Goal: Find contact information: Find contact information

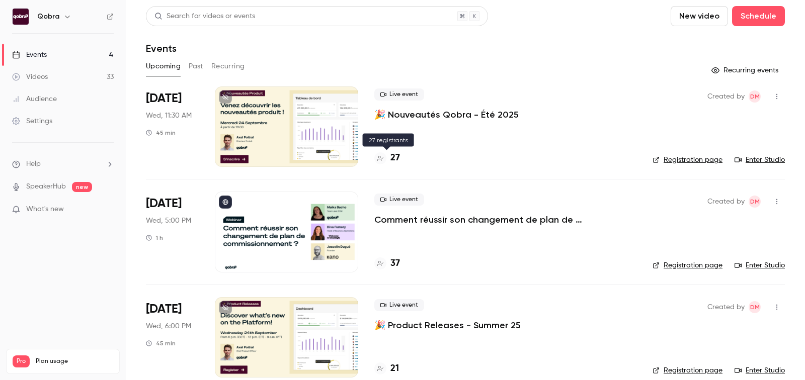
scroll to position [16, 0]
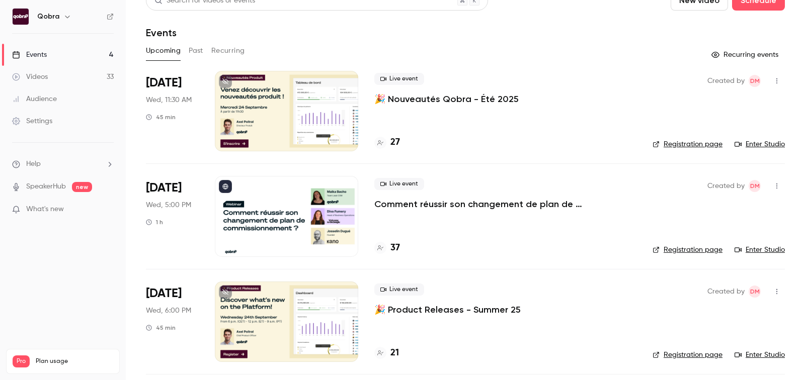
click at [397, 142] on h4 "27" at bounding box center [395, 143] width 10 height 14
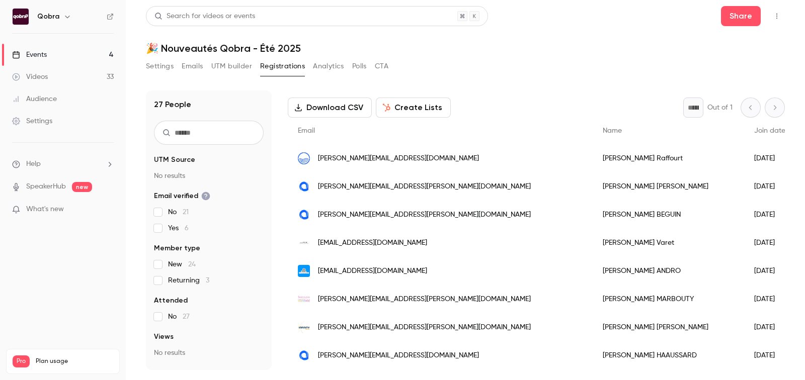
scroll to position [576, 0]
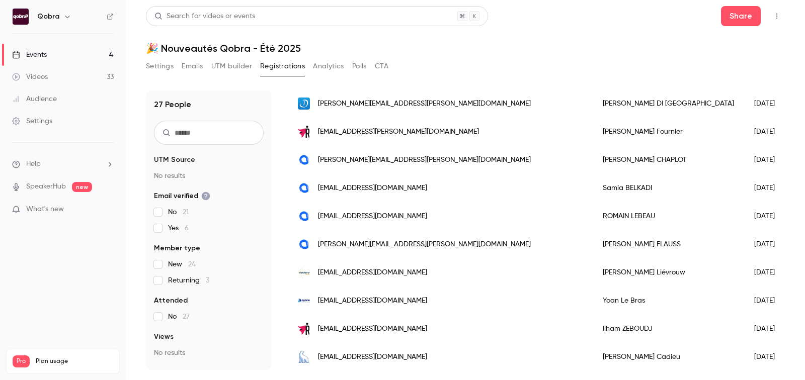
click at [364, 164] on span "[PERSON_NAME][EMAIL_ADDRESS][PERSON_NAME][DOMAIN_NAME]" at bounding box center [424, 160] width 213 height 11
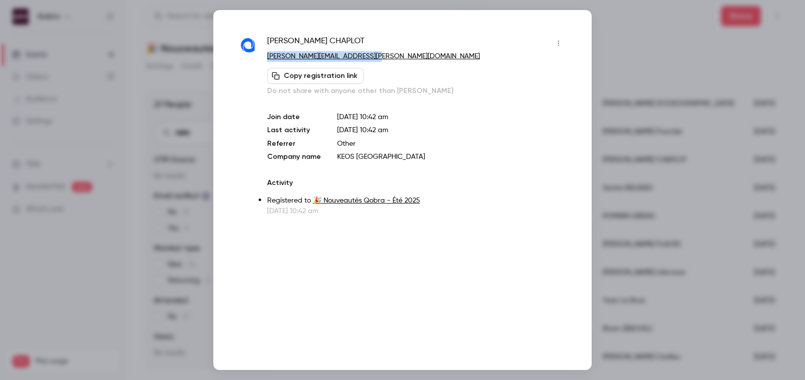
copy link "[PERSON_NAME][EMAIL_ADDRESS][PERSON_NAME][DOMAIN_NAME]"
click at [650, 55] on div at bounding box center [402, 190] width 805 height 380
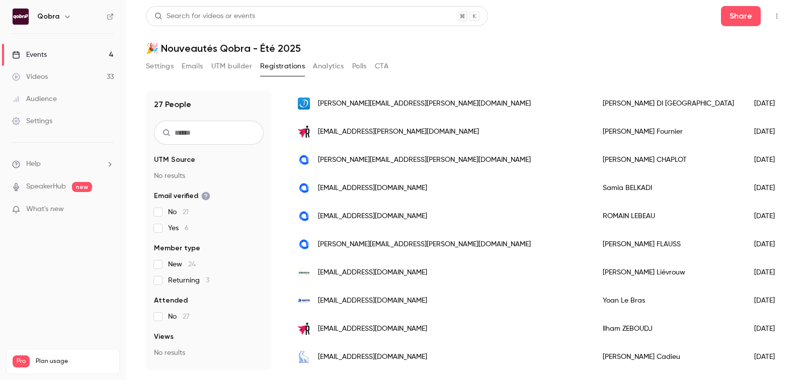
click at [388, 187] on span "[EMAIL_ADDRESS][DOMAIN_NAME]" at bounding box center [372, 188] width 109 height 11
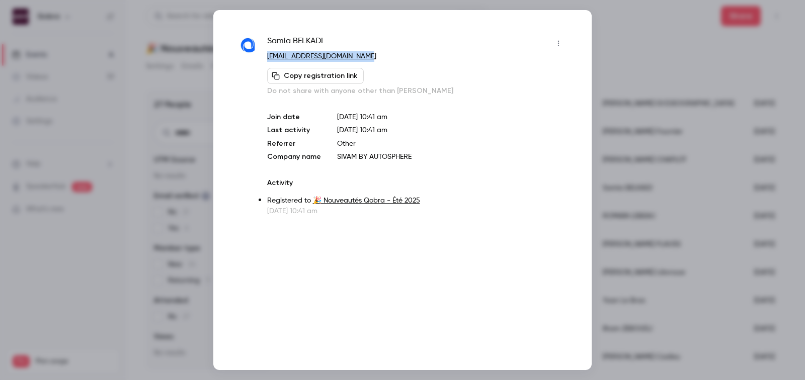
copy link "[EMAIL_ADDRESS][DOMAIN_NAME]"
click at [669, 129] on div at bounding box center [402, 190] width 805 height 380
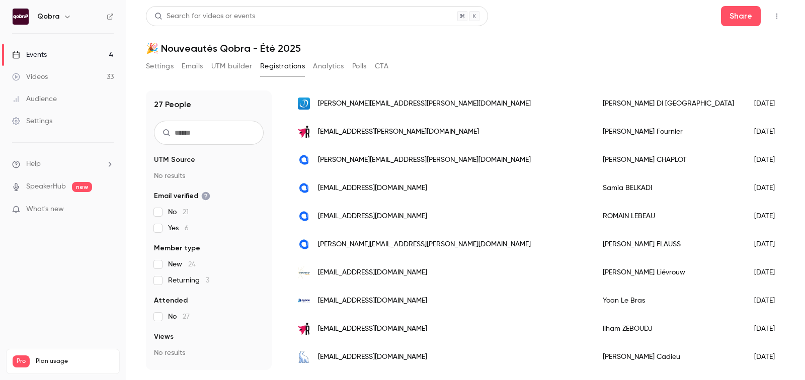
click at [371, 211] on span "[EMAIL_ADDRESS][DOMAIN_NAME]" at bounding box center [372, 216] width 109 height 11
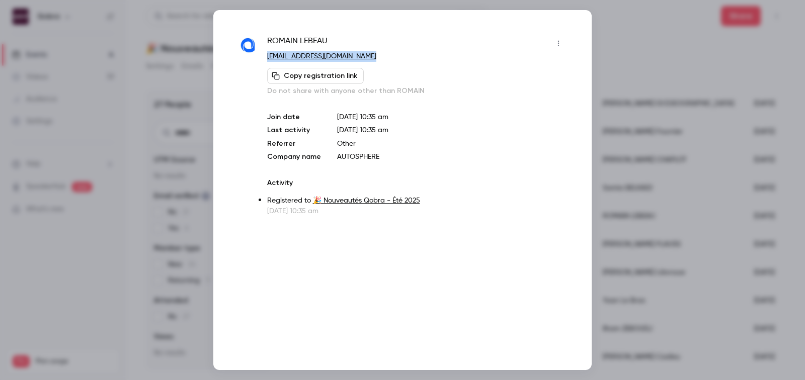
copy link "[EMAIL_ADDRESS][DOMAIN_NAME]"
click at [635, 240] on div at bounding box center [402, 190] width 805 height 380
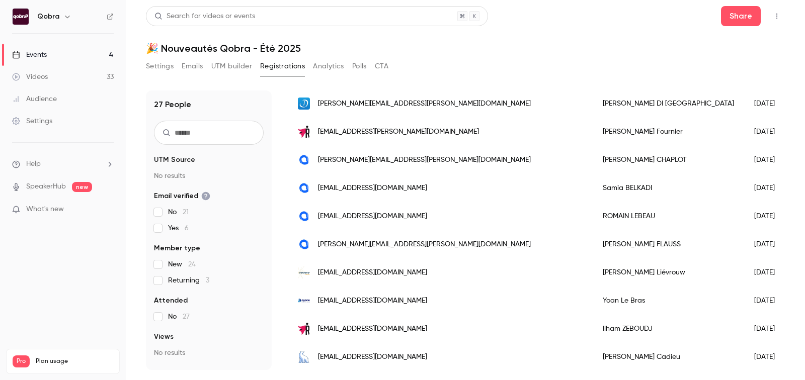
click at [374, 247] on span "[PERSON_NAME][EMAIL_ADDRESS][PERSON_NAME][DOMAIN_NAME]" at bounding box center [424, 245] width 213 height 11
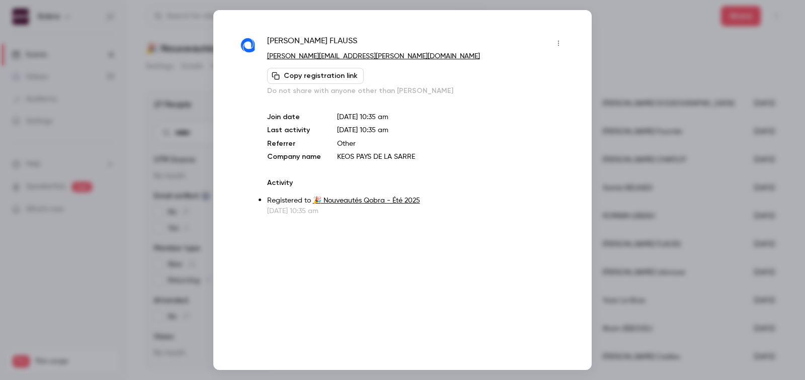
click at [341, 54] on link "[PERSON_NAME][EMAIL_ADDRESS][PERSON_NAME][DOMAIN_NAME]" at bounding box center [373, 56] width 213 height 7
copy link "[PERSON_NAME][EMAIL_ADDRESS][PERSON_NAME][DOMAIN_NAME]"
click at [650, 53] on div at bounding box center [402, 190] width 805 height 380
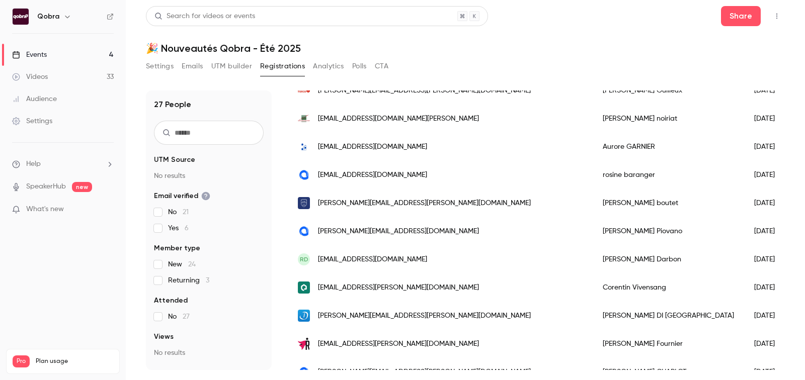
scroll to position [356, 0]
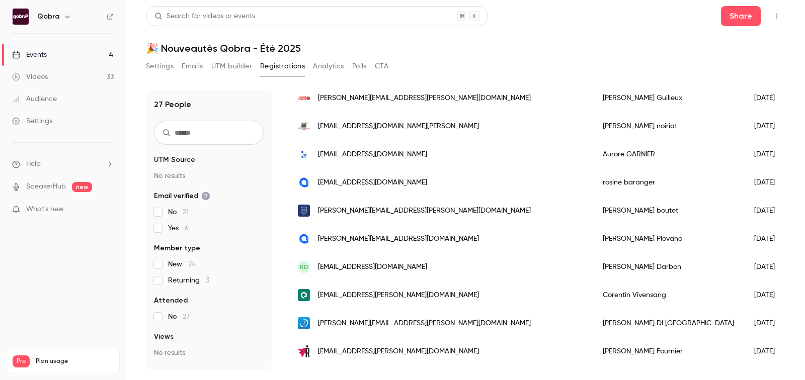
click at [370, 245] on div "[PERSON_NAME][EMAIL_ADDRESS][DOMAIN_NAME]" at bounding box center [440, 239] width 305 height 28
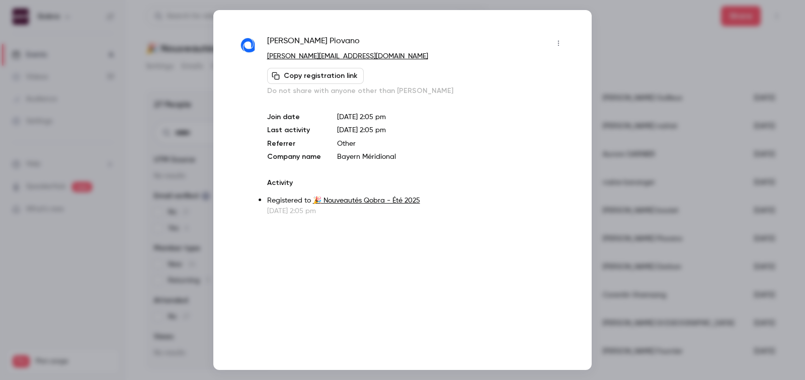
click at [334, 76] on button "Copy registration link" at bounding box center [315, 76] width 97 height 16
copy link "[PERSON_NAME][EMAIL_ADDRESS][DOMAIN_NAME]"
click at [636, 175] on div at bounding box center [402, 190] width 805 height 380
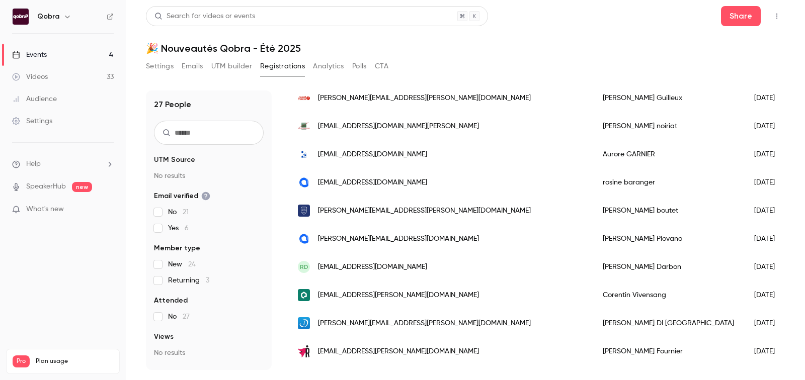
scroll to position [333, 0]
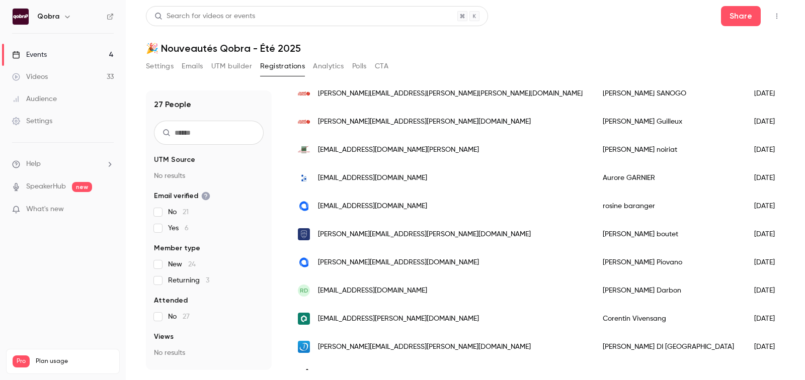
click at [380, 201] on span "[EMAIL_ADDRESS][DOMAIN_NAME]" at bounding box center [372, 206] width 109 height 11
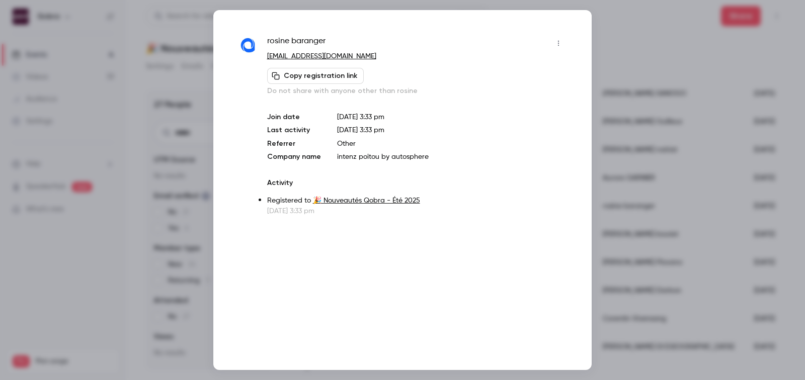
copy link "[EMAIL_ADDRESS][DOMAIN_NAME]"
click at [655, 199] on div at bounding box center [402, 190] width 805 height 380
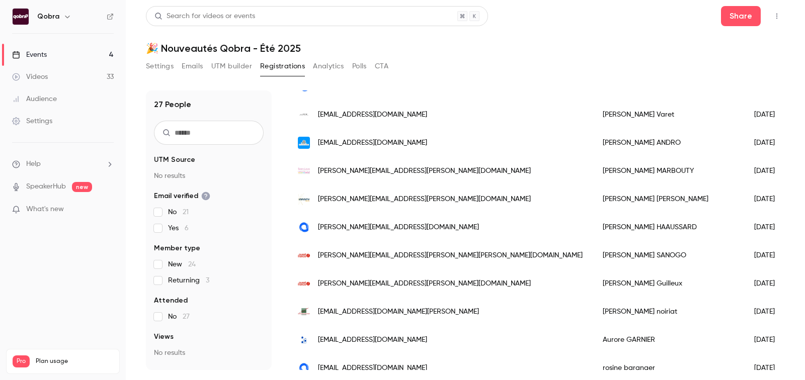
scroll to position [169, 0]
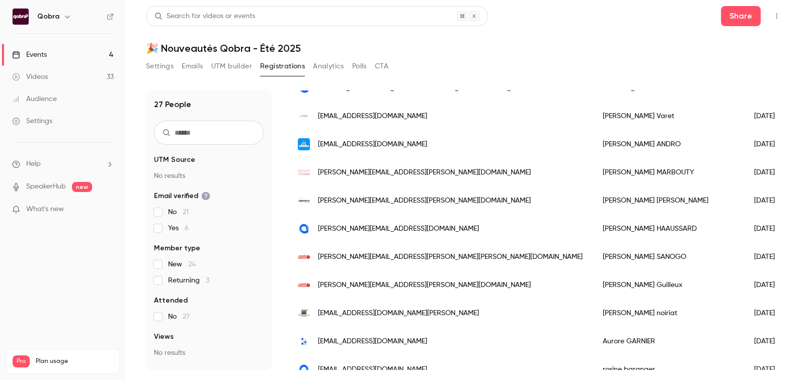
click at [384, 225] on span "[PERSON_NAME][EMAIL_ADDRESS][DOMAIN_NAME]" at bounding box center [398, 229] width 161 height 11
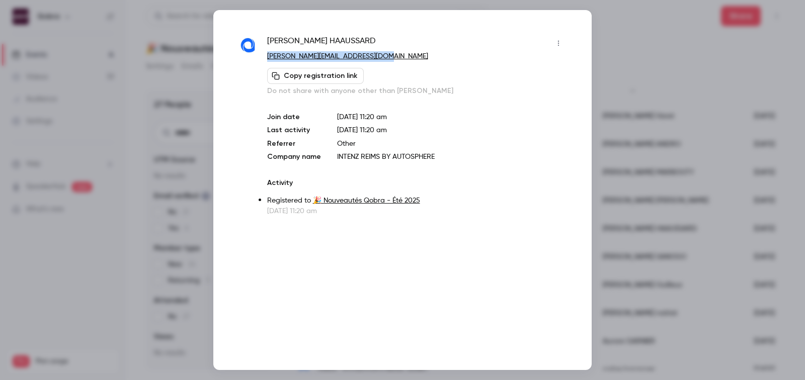
copy link "[PERSON_NAME][EMAIL_ADDRESS][DOMAIN_NAME]"
click at [680, 109] on div at bounding box center [402, 190] width 805 height 380
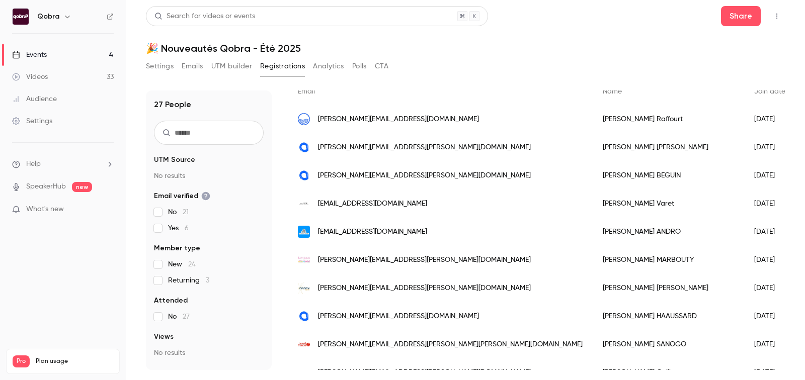
scroll to position [70, 0]
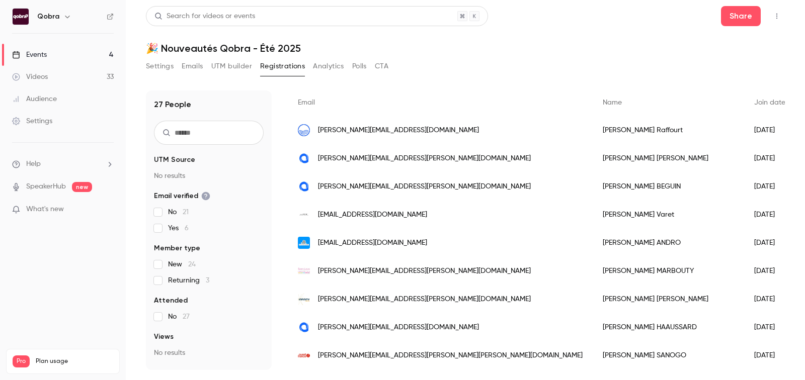
click at [364, 186] on span "[PERSON_NAME][EMAIL_ADDRESS][PERSON_NAME][DOMAIN_NAME]" at bounding box center [424, 187] width 213 height 11
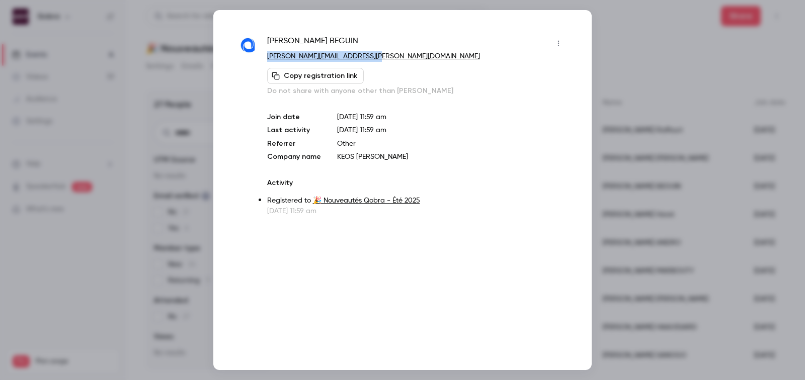
copy link "[PERSON_NAME][EMAIL_ADDRESS][PERSON_NAME][DOMAIN_NAME]"
click at [626, 144] on div at bounding box center [402, 190] width 805 height 380
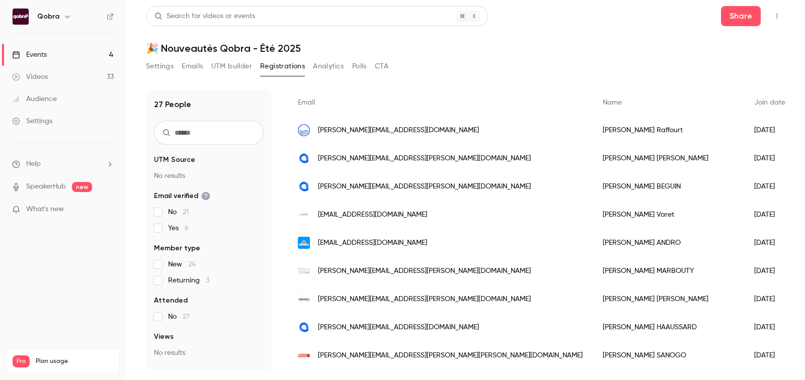
scroll to position [48, 0]
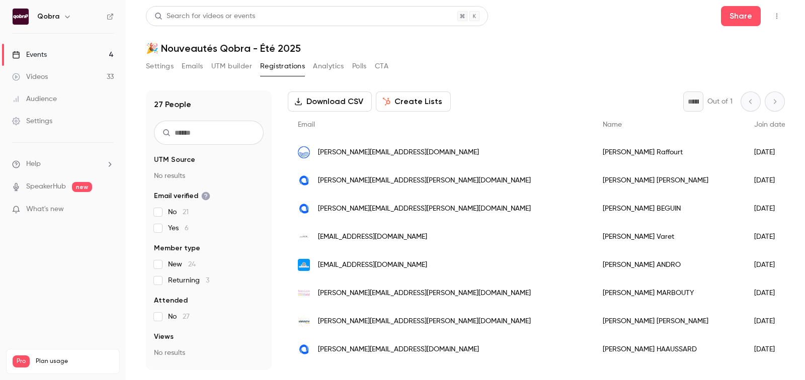
click at [379, 179] on span "[PERSON_NAME][EMAIL_ADDRESS][PERSON_NAME][DOMAIN_NAME]" at bounding box center [424, 181] width 213 height 11
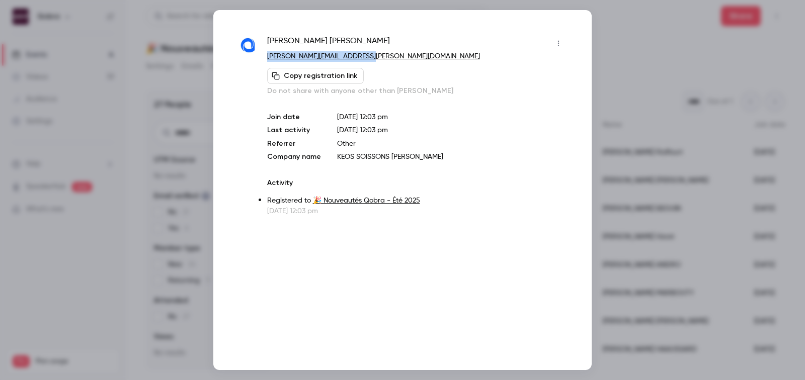
copy link "[PERSON_NAME][EMAIL_ADDRESS][PERSON_NAME][DOMAIN_NAME]"
click at [633, 49] on div at bounding box center [402, 190] width 805 height 380
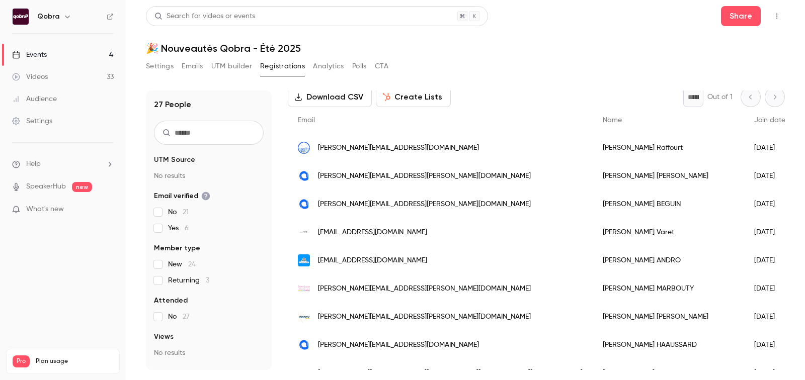
scroll to position [54, 0]
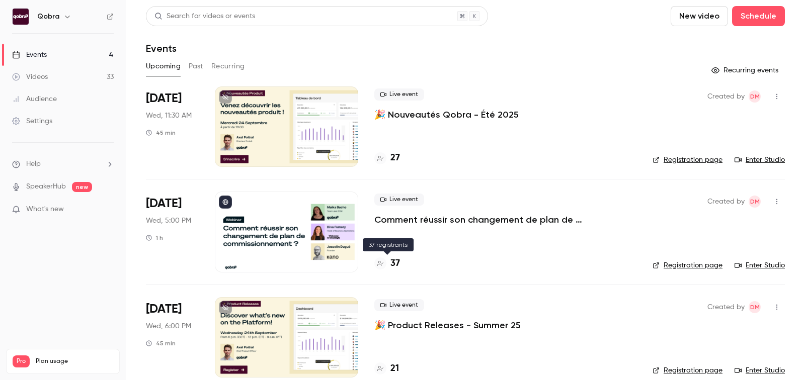
click at [392, 263] on h4 "37" at bounding box center [395, 264] width 10 height 14
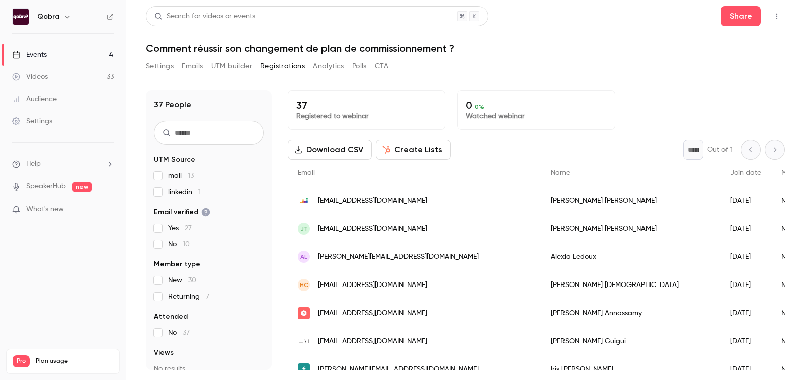
click at [68, 52] on link "Events 4" at bounding box center [63, 55] width 126 height 22
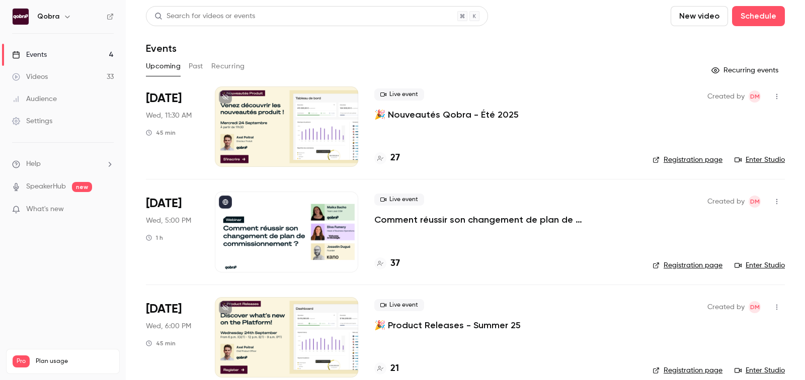
click at [59, 207] on span "What's new" at bounding box center [45, 209] width 38 height 11
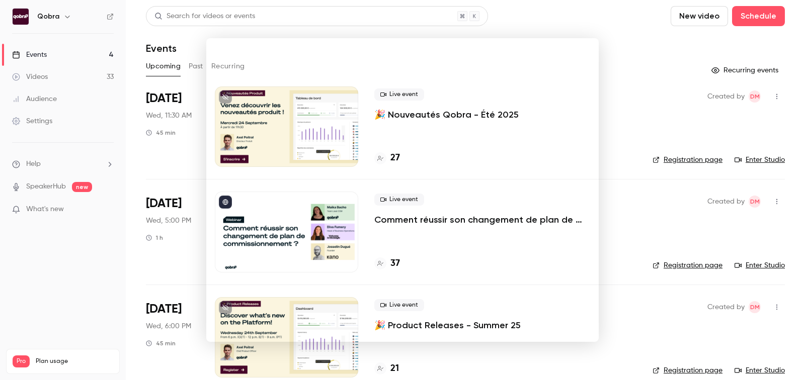
click at [691, 180] on div at bounding box center [402, 190] width 805 height 380
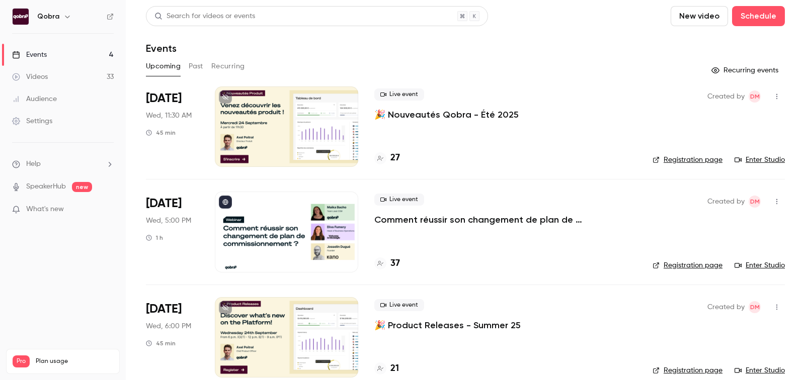
scroll to position [120, 0]
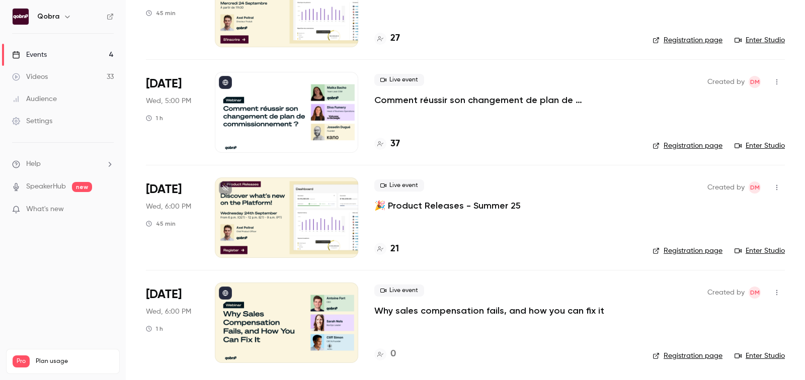
click at [393, 251] on h4 "21" at bounding box center [394, 250] width 9 height 14
